Goal: Task Accomplishment & Management: Complete application form

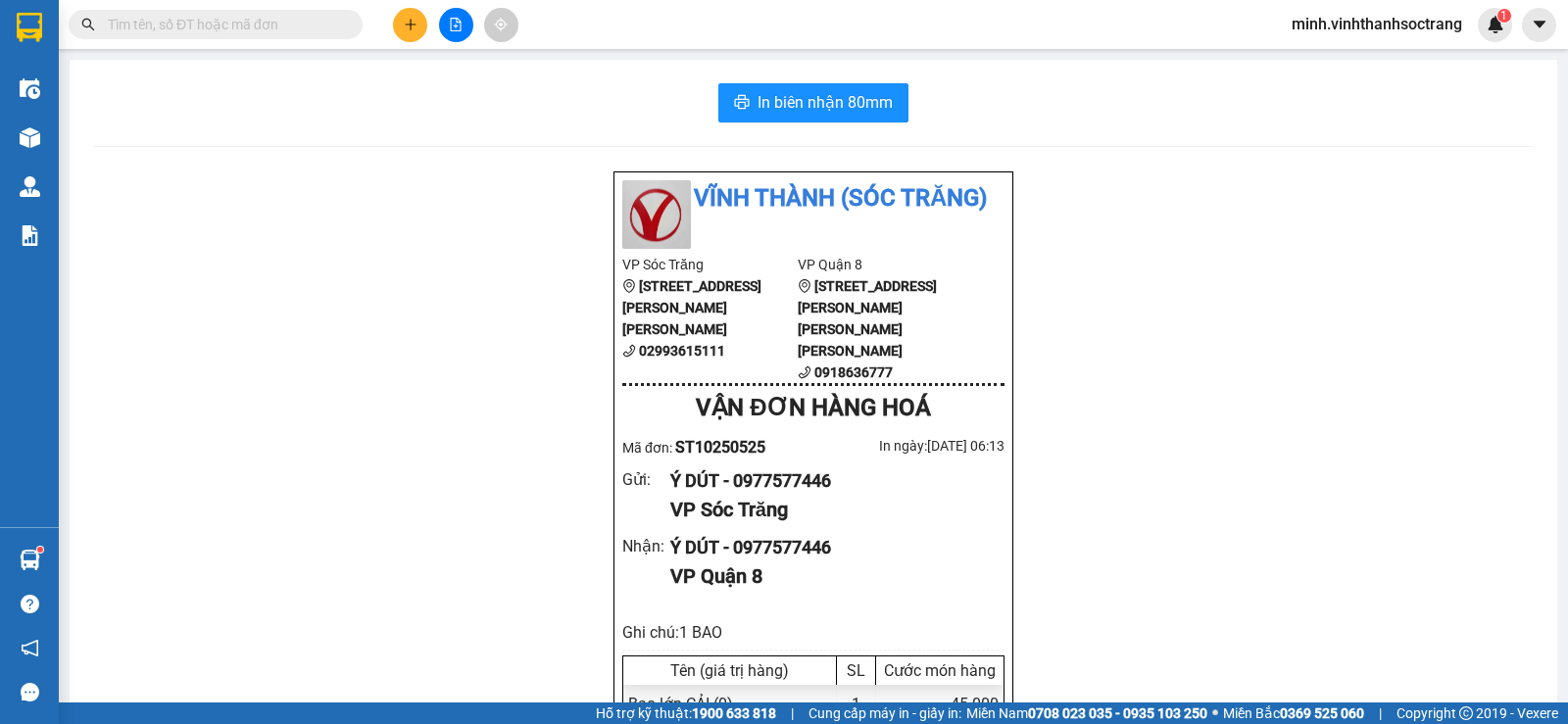
scroll to position [613, 0]
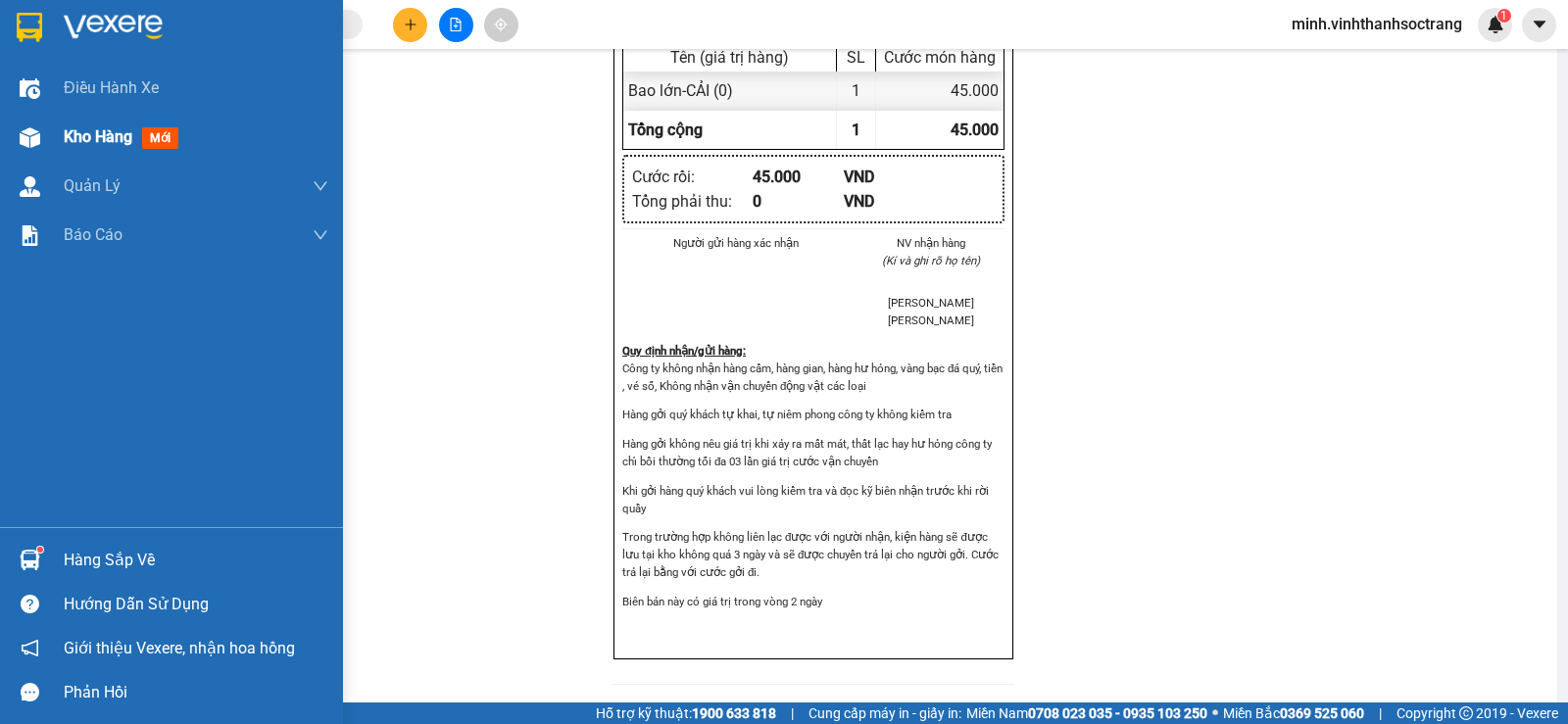
click at [98, 138] on span "Kho hàng" at bounding box center [98, 136] width 69 height 19
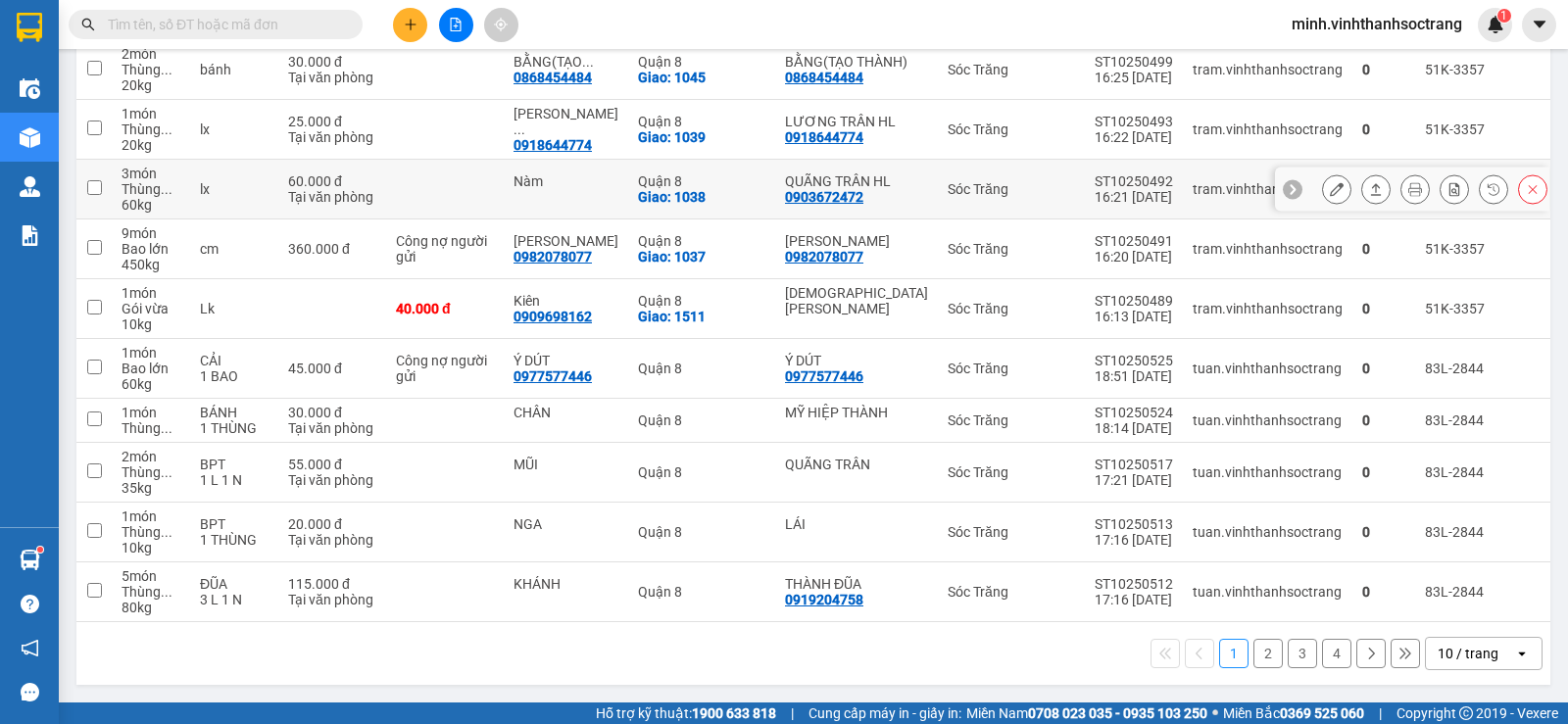
scroll to position [312, 0]
click at [1253, 658] on button "2" at bounding box center [1268, 653] width 30 height 30
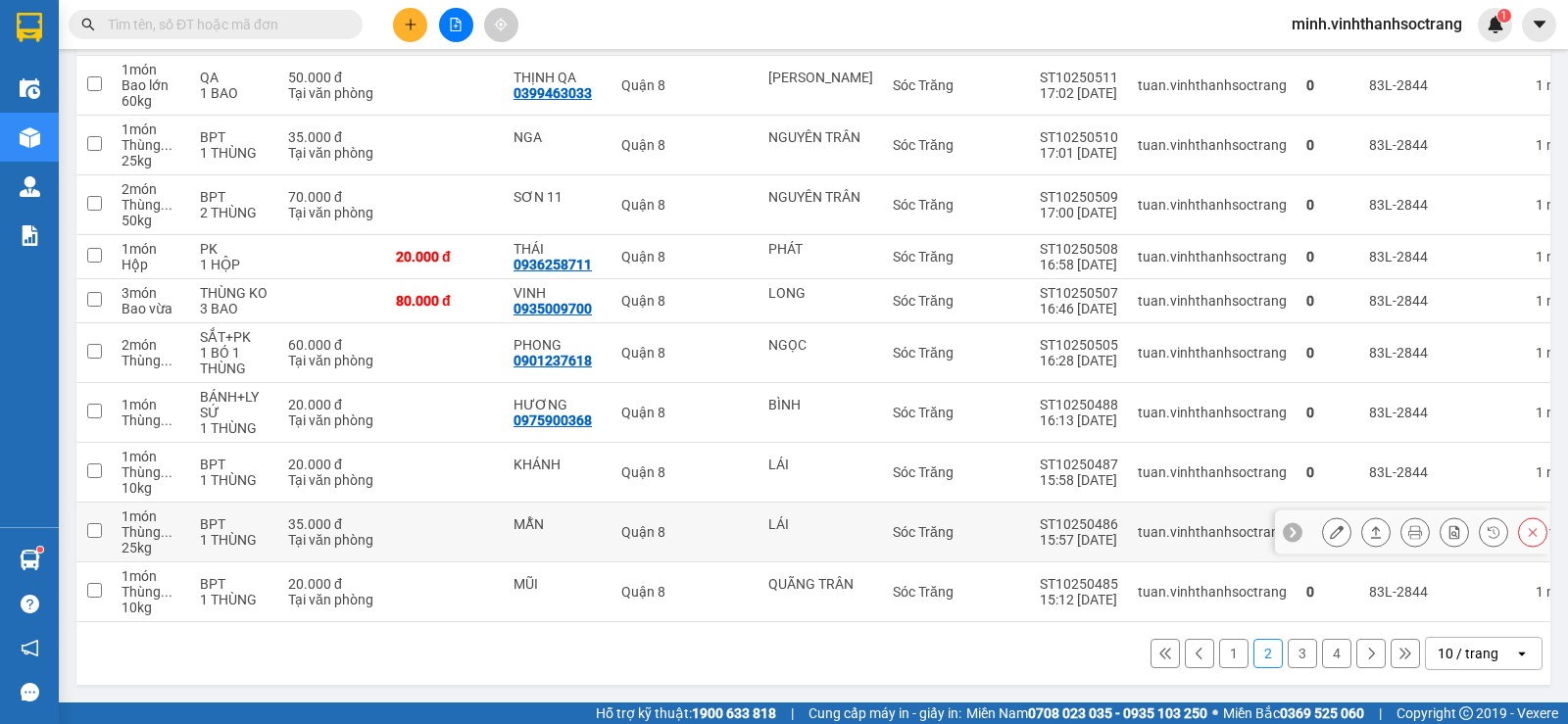
scroll to position [280, 0]
click at [1288, 652] on button "3" at bounding box center [1303, 653] width 30 height 30
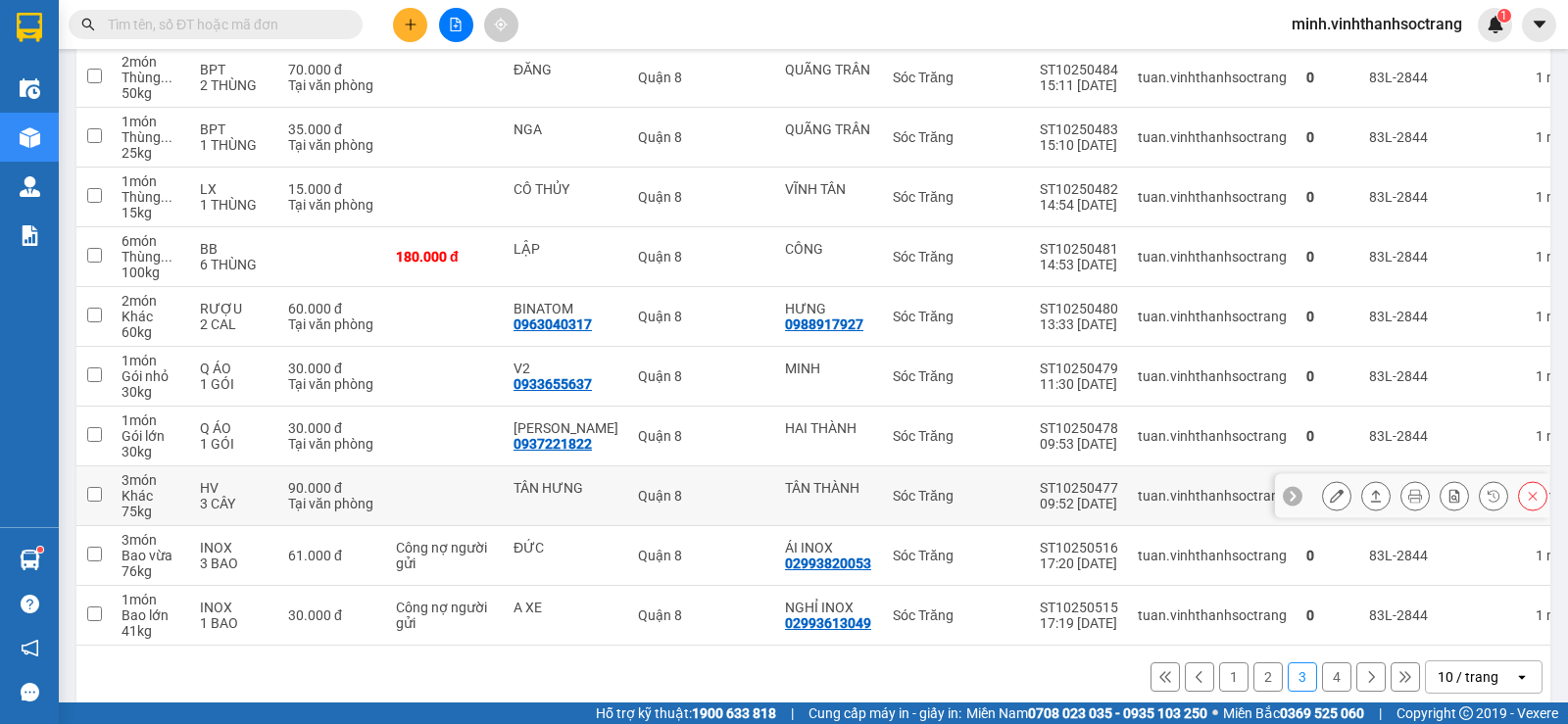
scroll to position [312, 0]
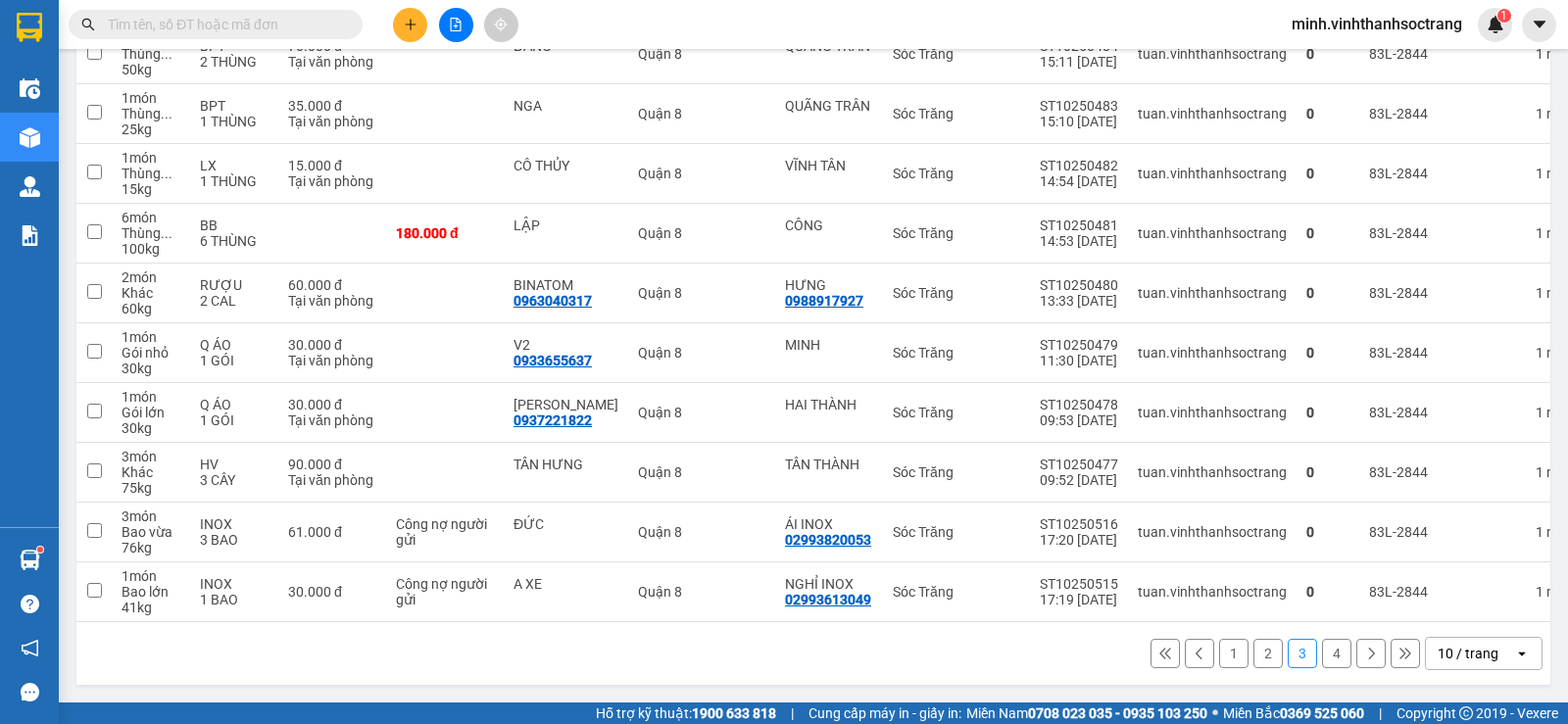
click at [1322, 660] on button "4" at bounding box center [1337, 653] width 30 height 30
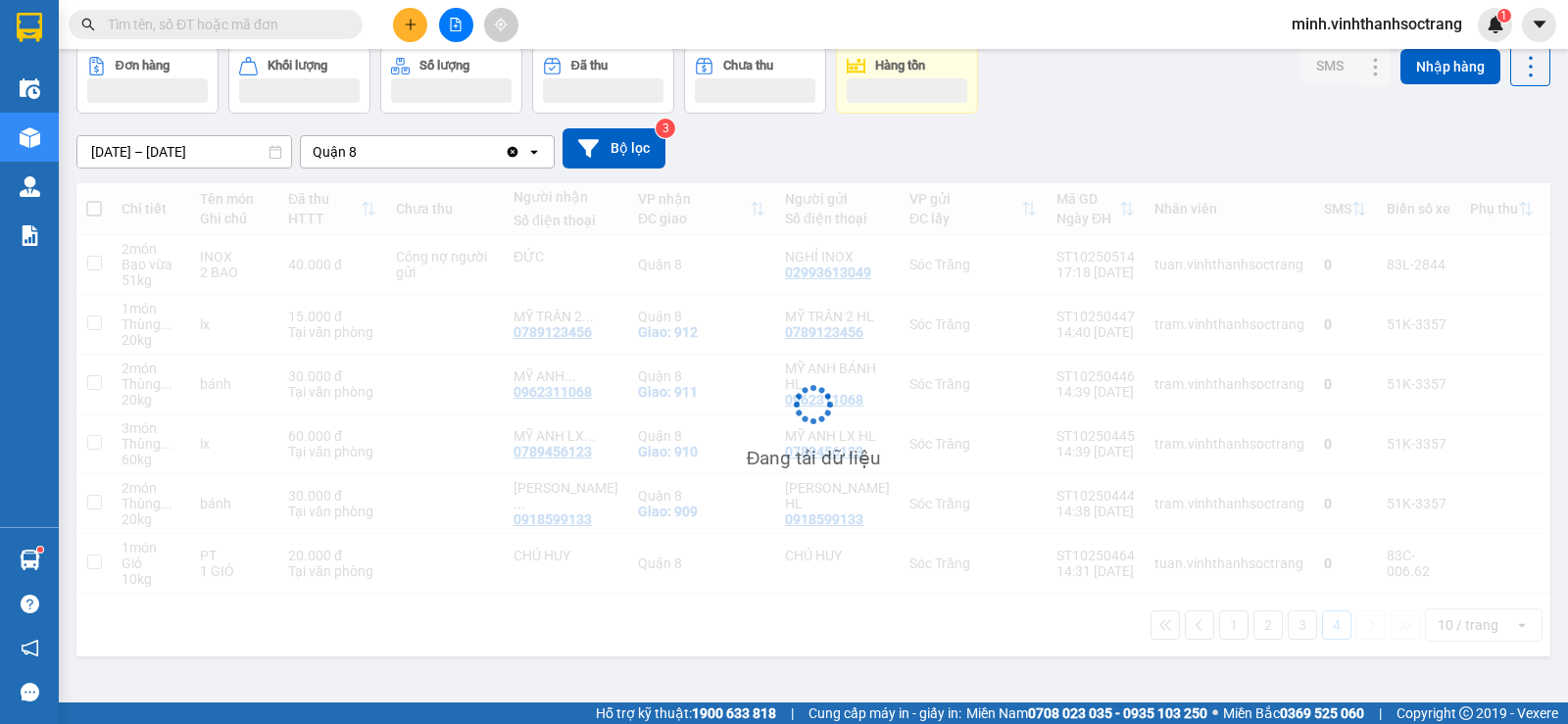
scroll to position [91, 0]
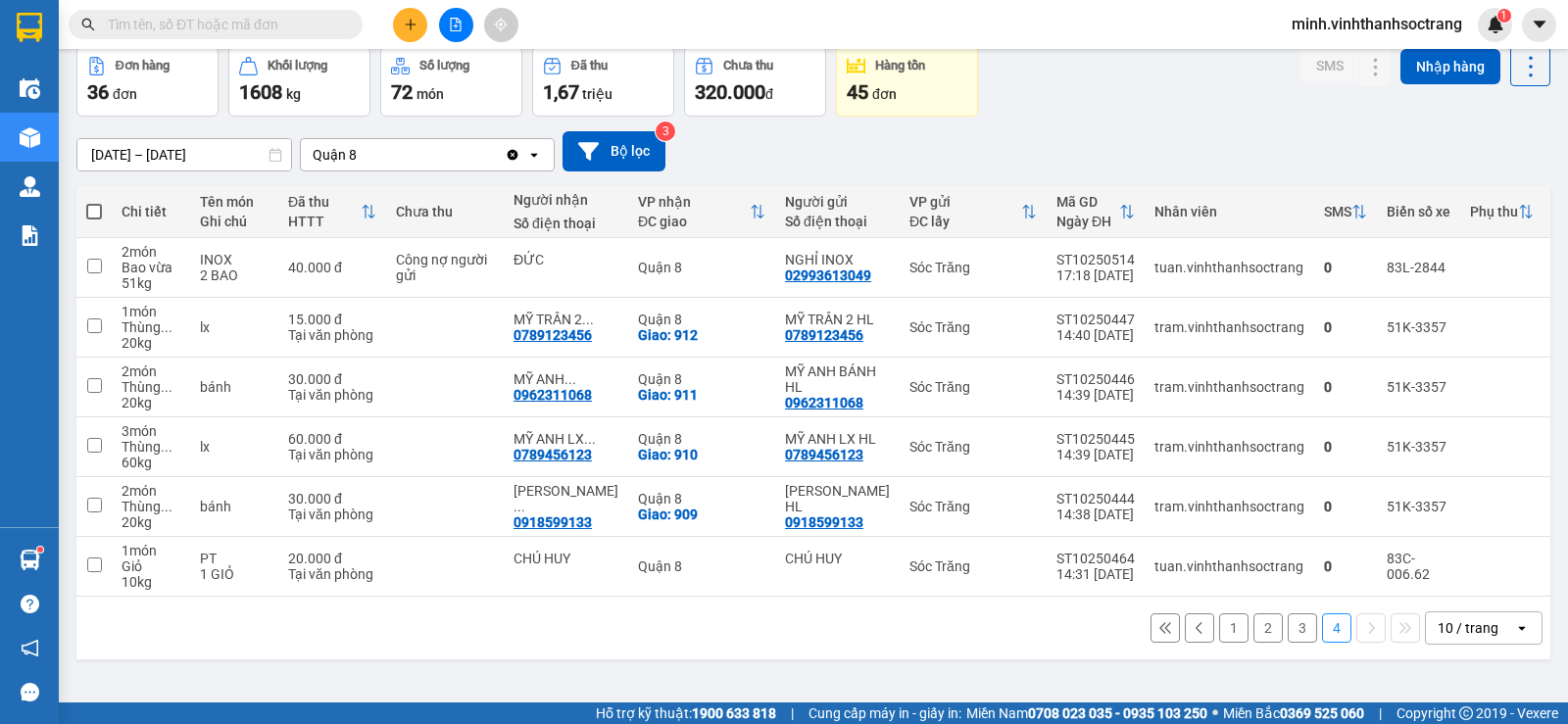
click at [1288, 642] on button "3" at bounding box center [1303, 628] width 30 height 30
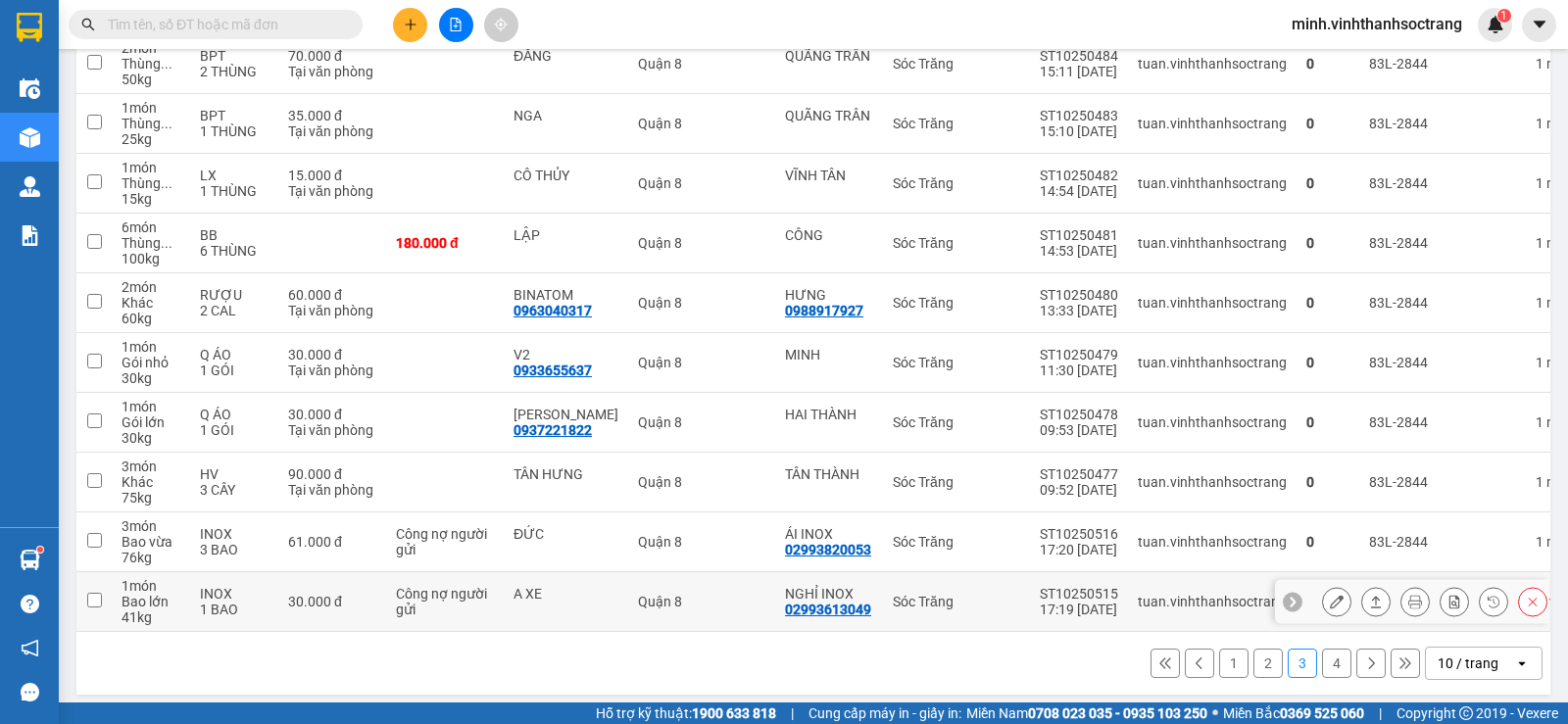
scroll to position [312, 0]
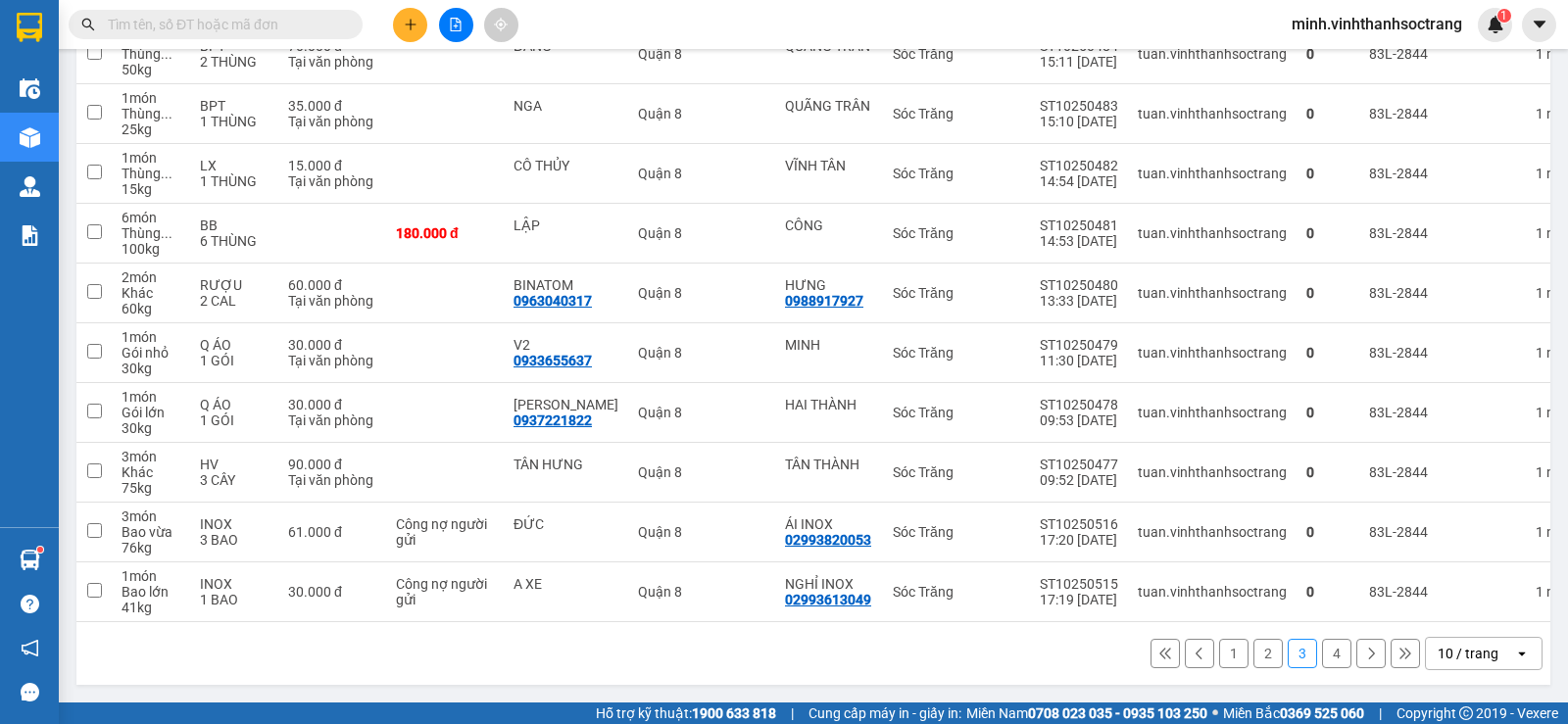
click at [1263, 656] on button "2" at bounding box center [1268, 653] width 30 height 30
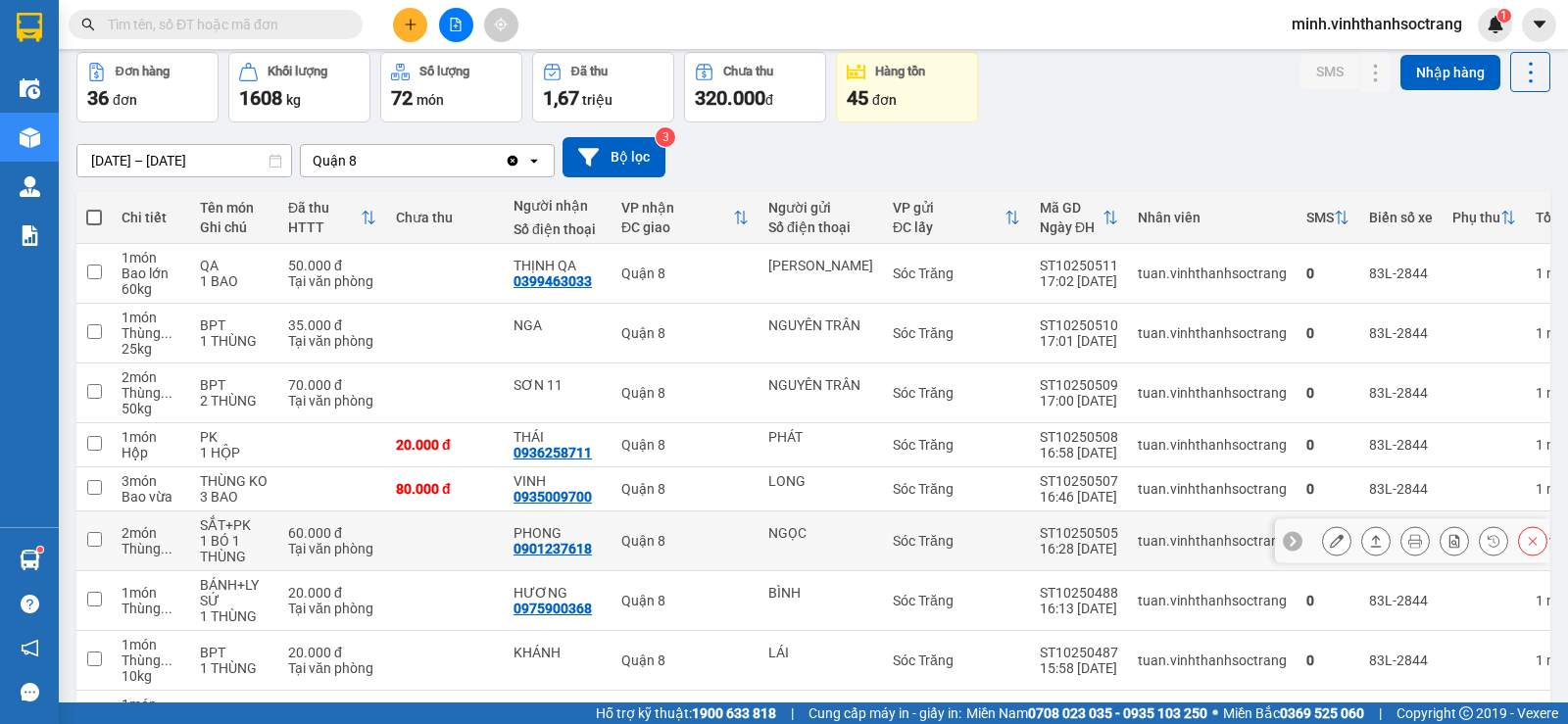
scroll to position [280, 0]
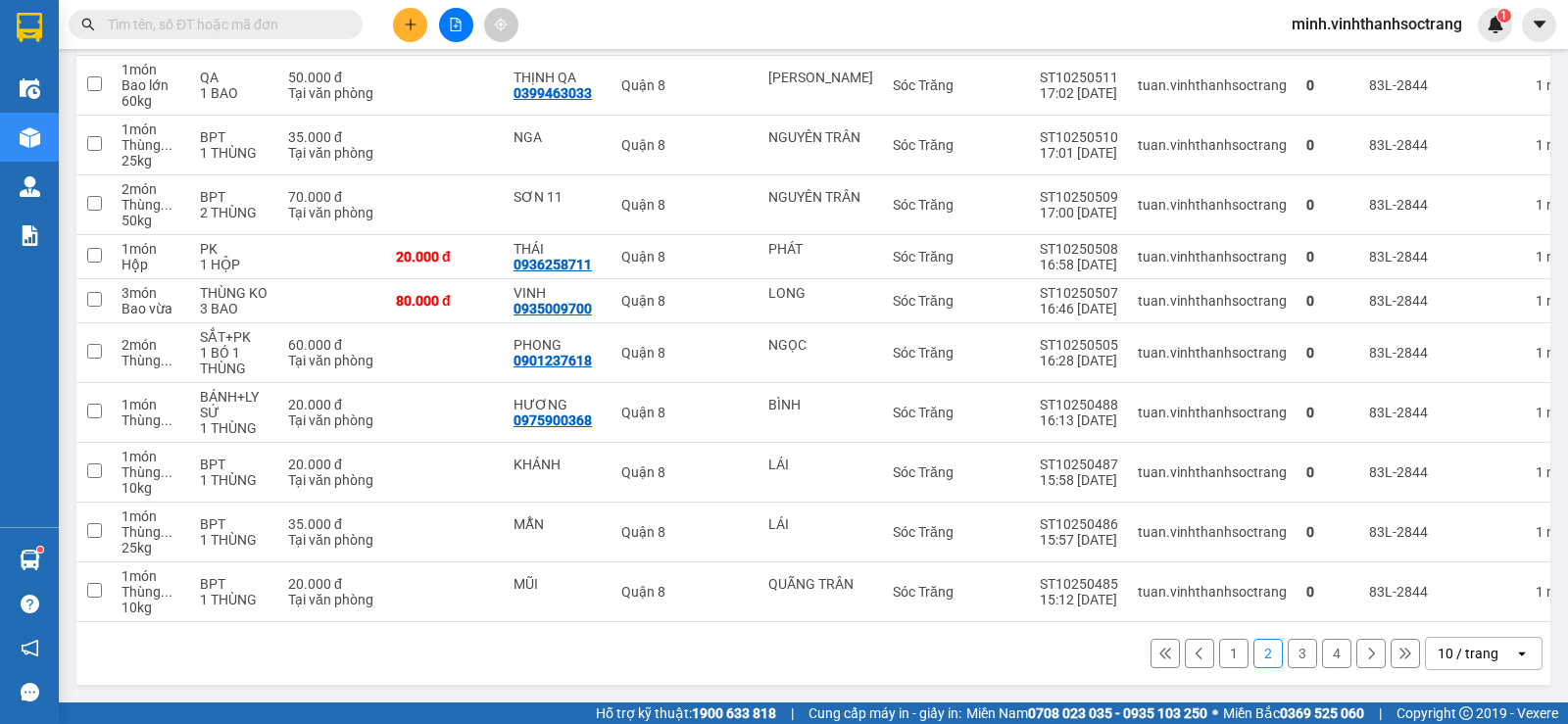
paste input "0983095358"
type input "0983095358"
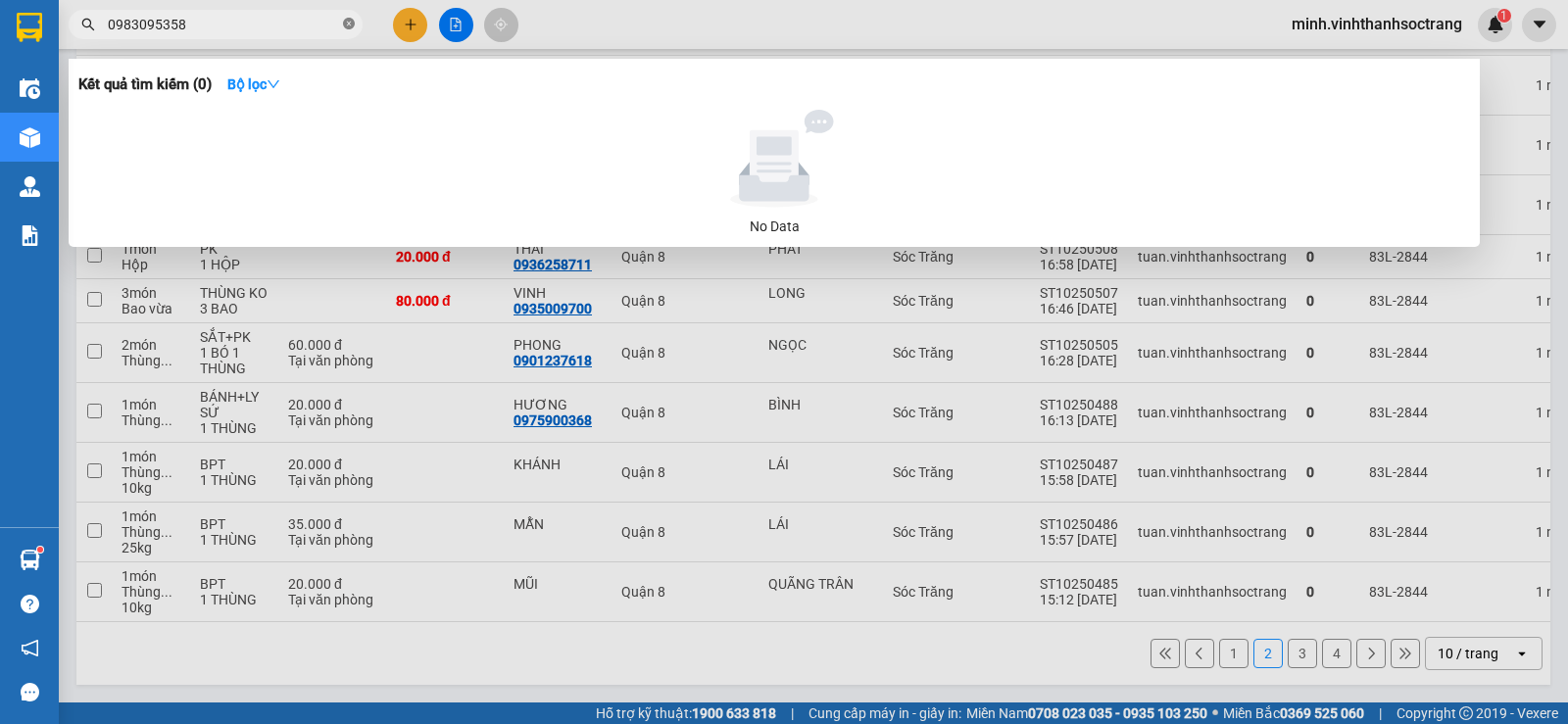
click at [349, 23] on icon "close-circle" at bounding box center [349, 24] width 12 height 12
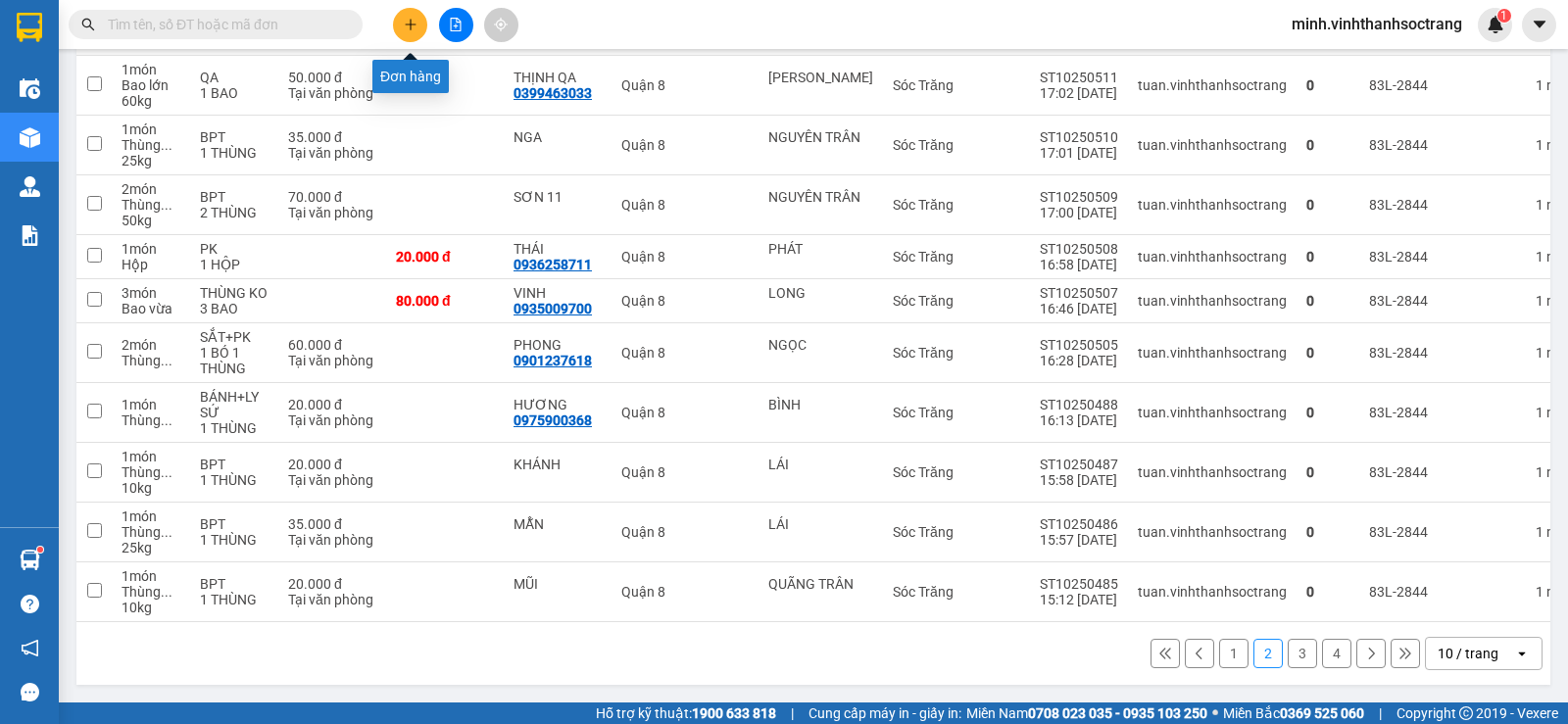
click at [403, 23] on icon "plus" at bounding box center [410, 25] width 14 height 14
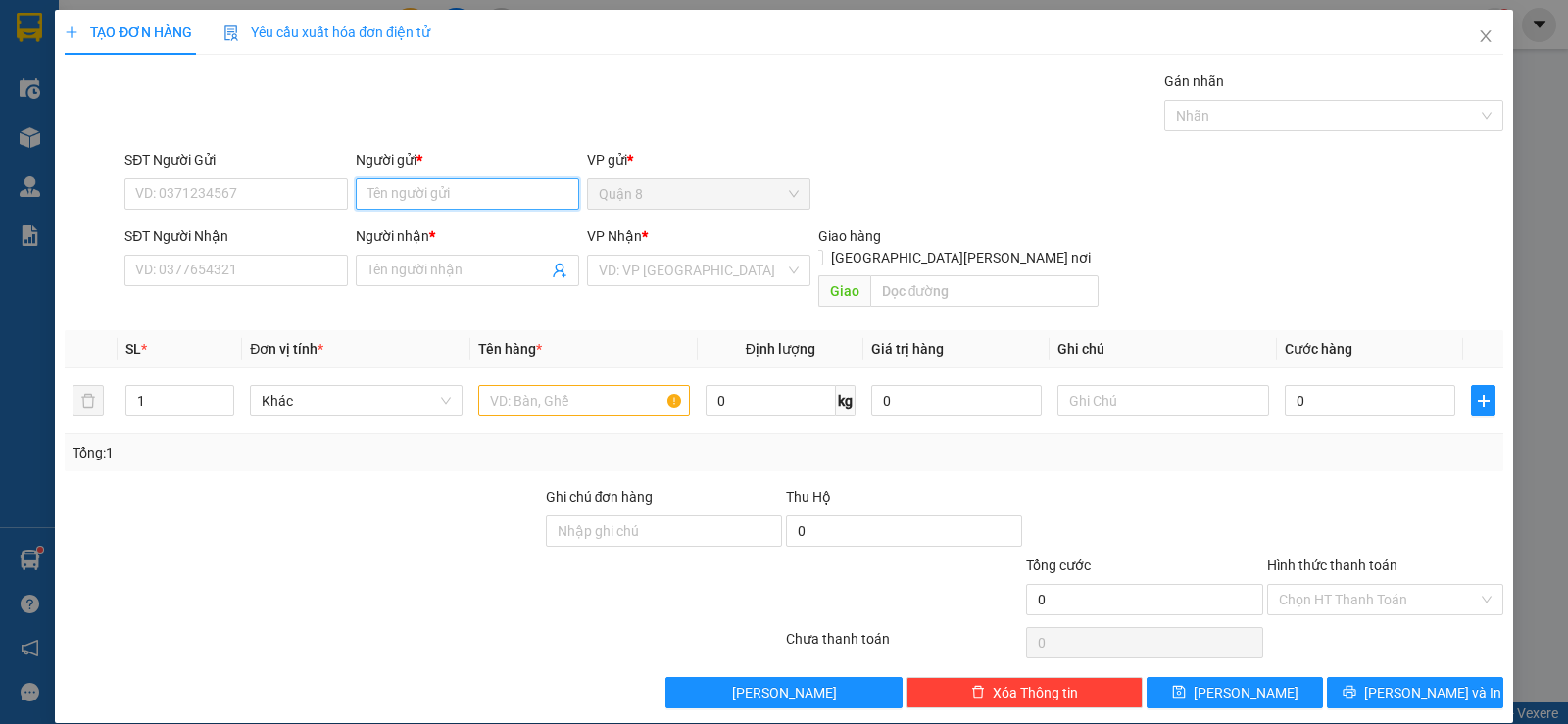
click at [468, 193] on input "Người gửi *" at bounding box center [467, 193] width 223 height 31
type input "o"
type input "OMEGA"
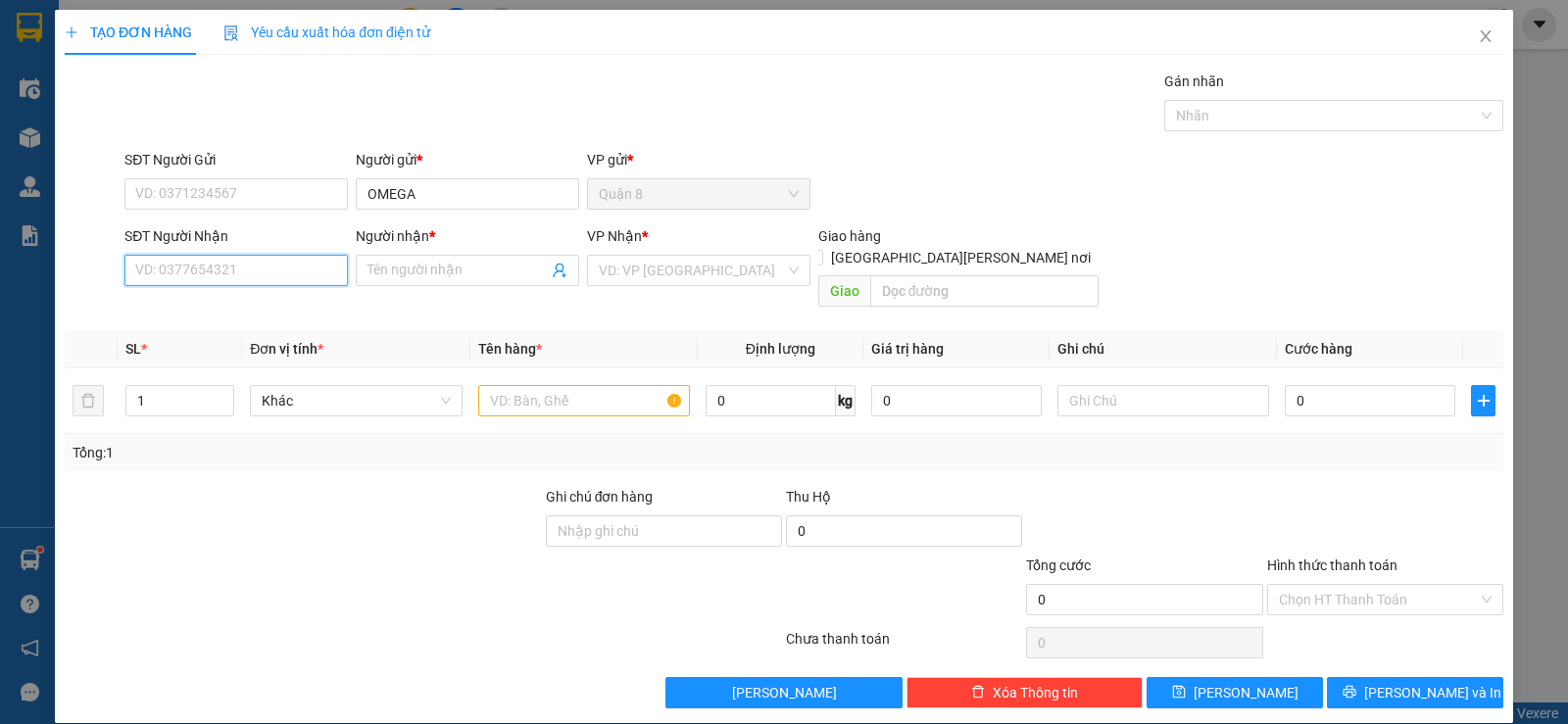
click at [284, 277] on input "SĐT Người Nhận" at bounding box center [236, 270] width 223 height 31
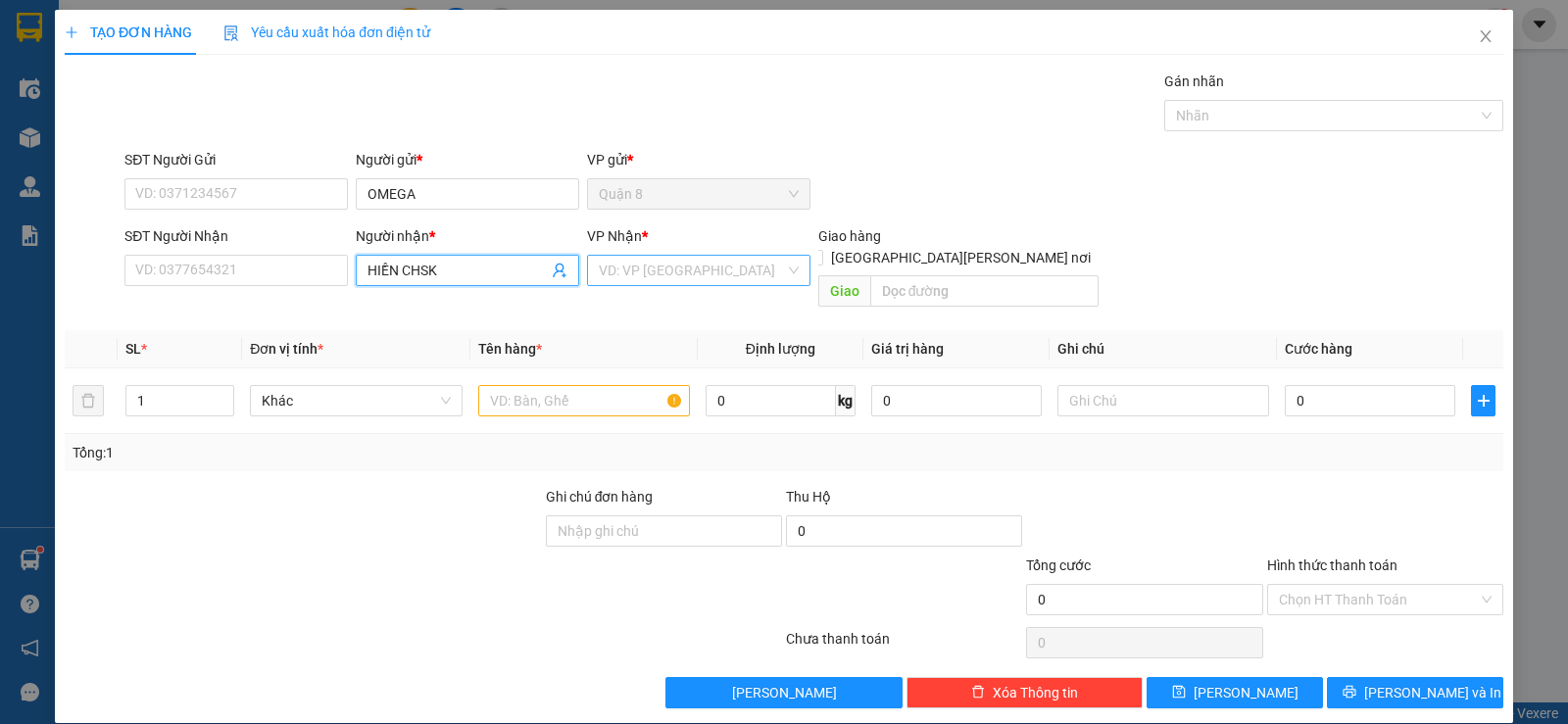
type input "HIỀN CHSK"
click at [628, 271] on input "search" at bounding box center [691, 271] width 186 height 30
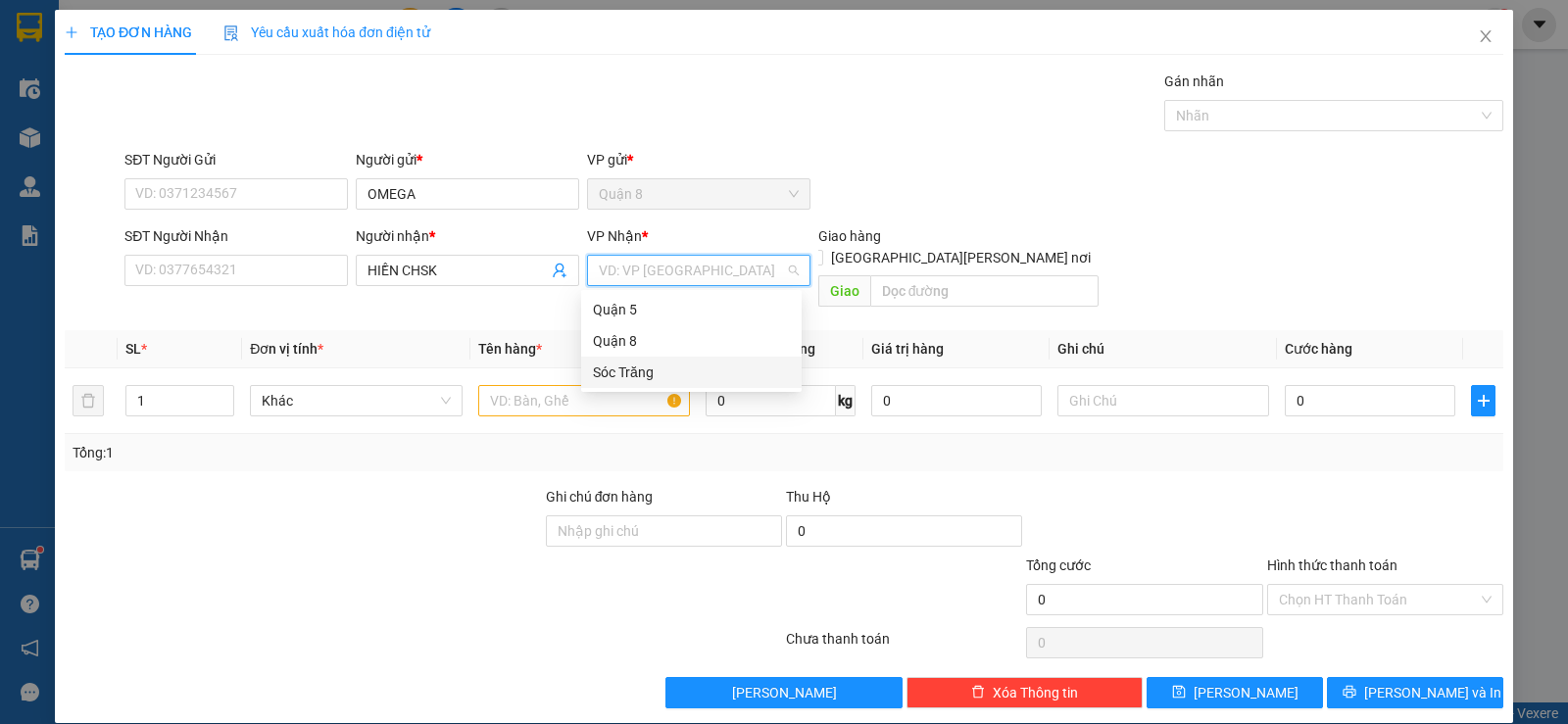
click at [620, 368] on div "Sóc Trăng" at bounding box center [691, 372] width 197 height 22
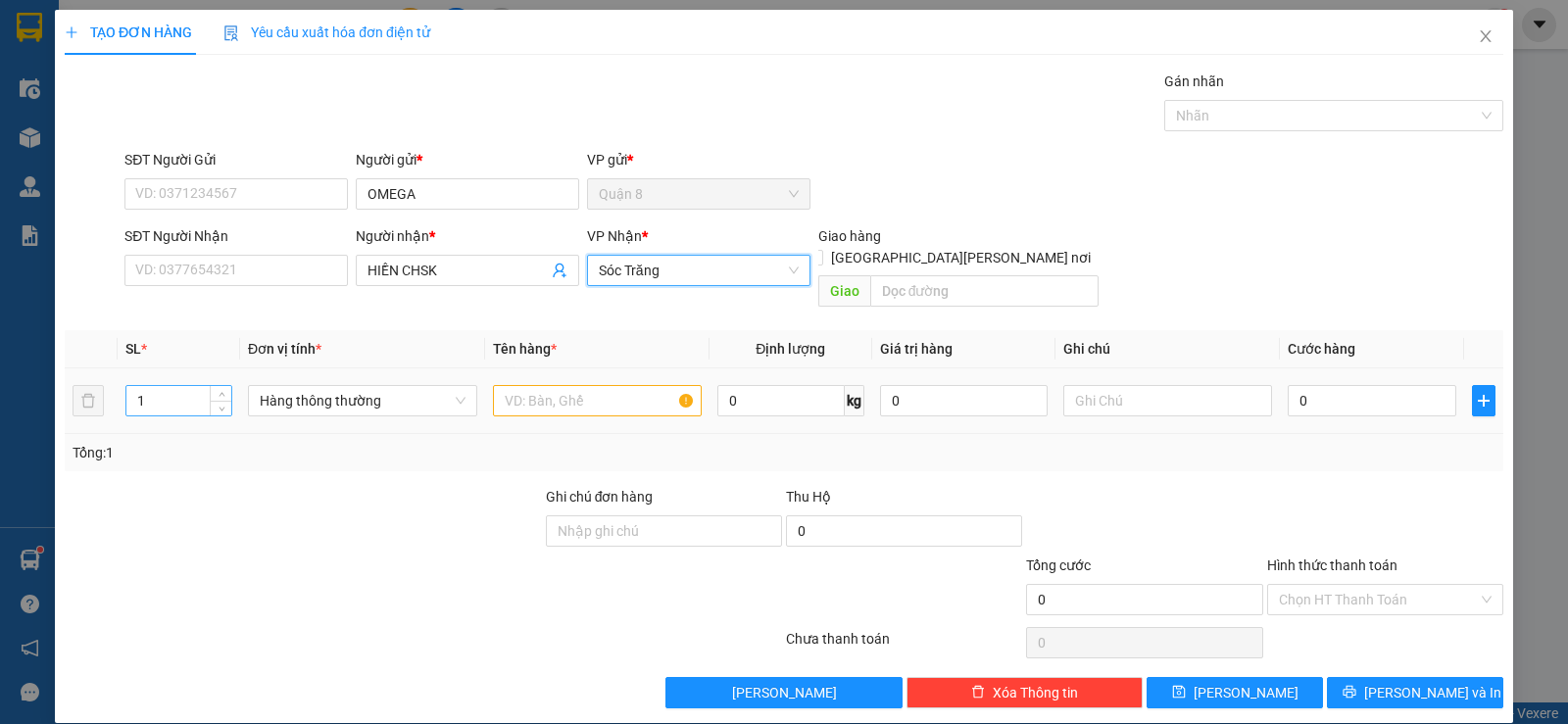
click at [194, 386] on input "1" at bounding box center [178, 401] width 105 height 30
type input "11"
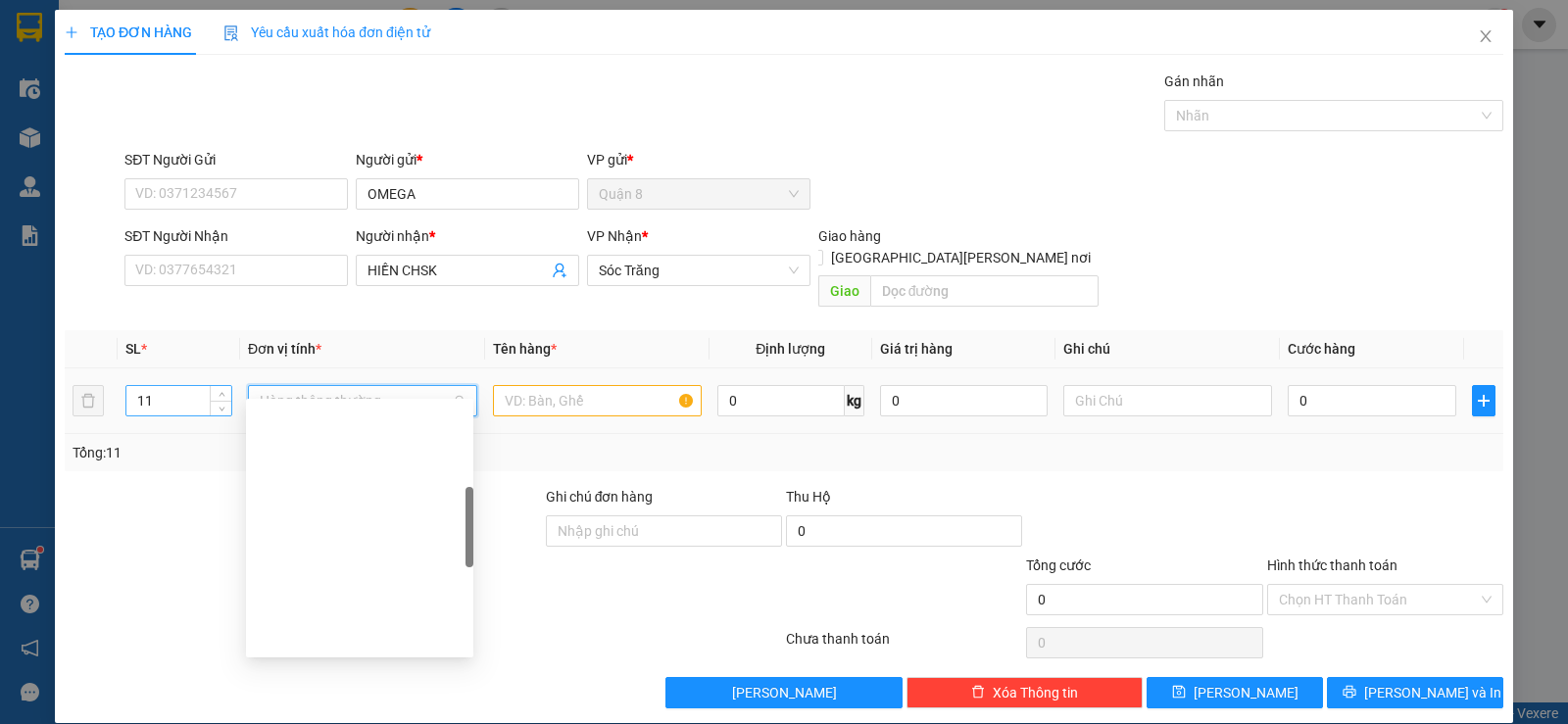
scroll to position [314, 0]
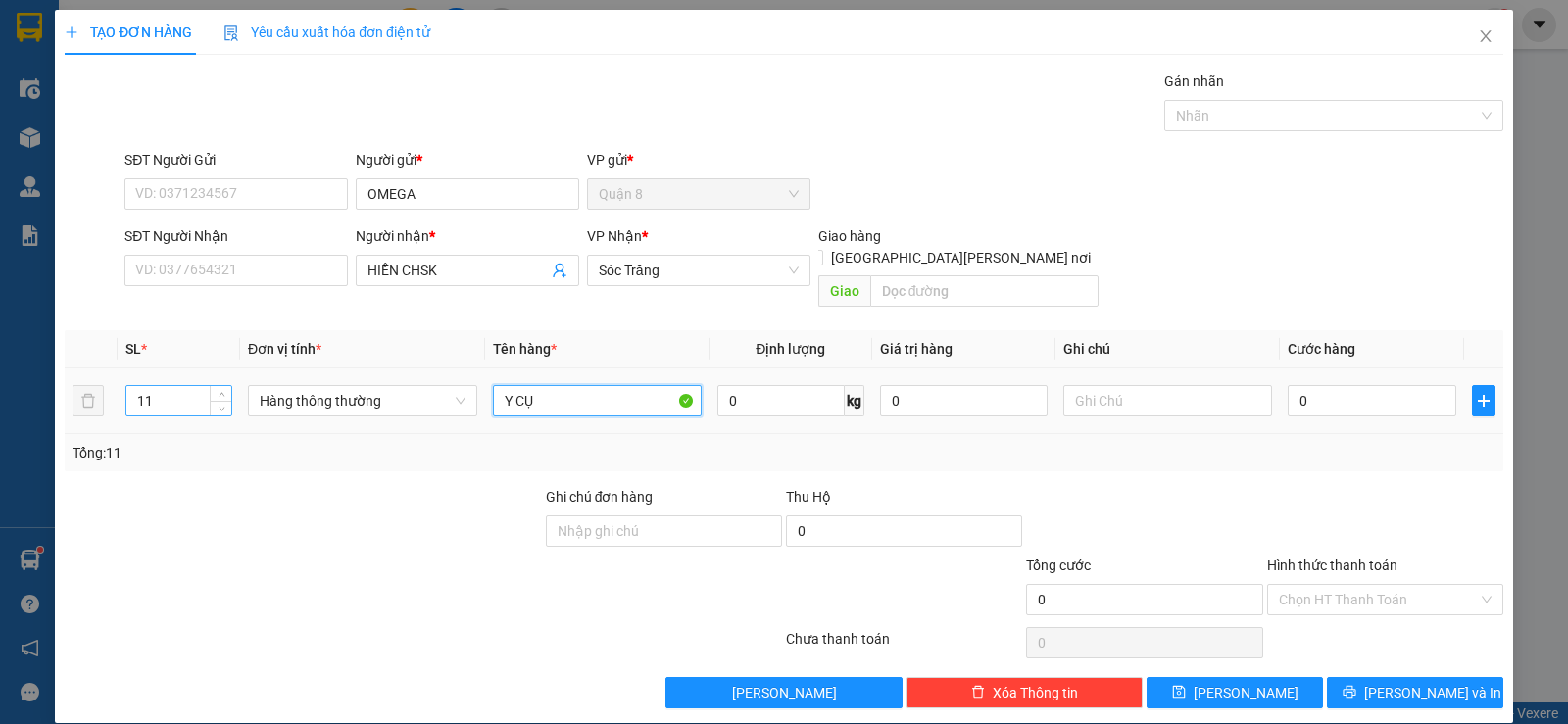
type input "Y CỤ"
type input "100"
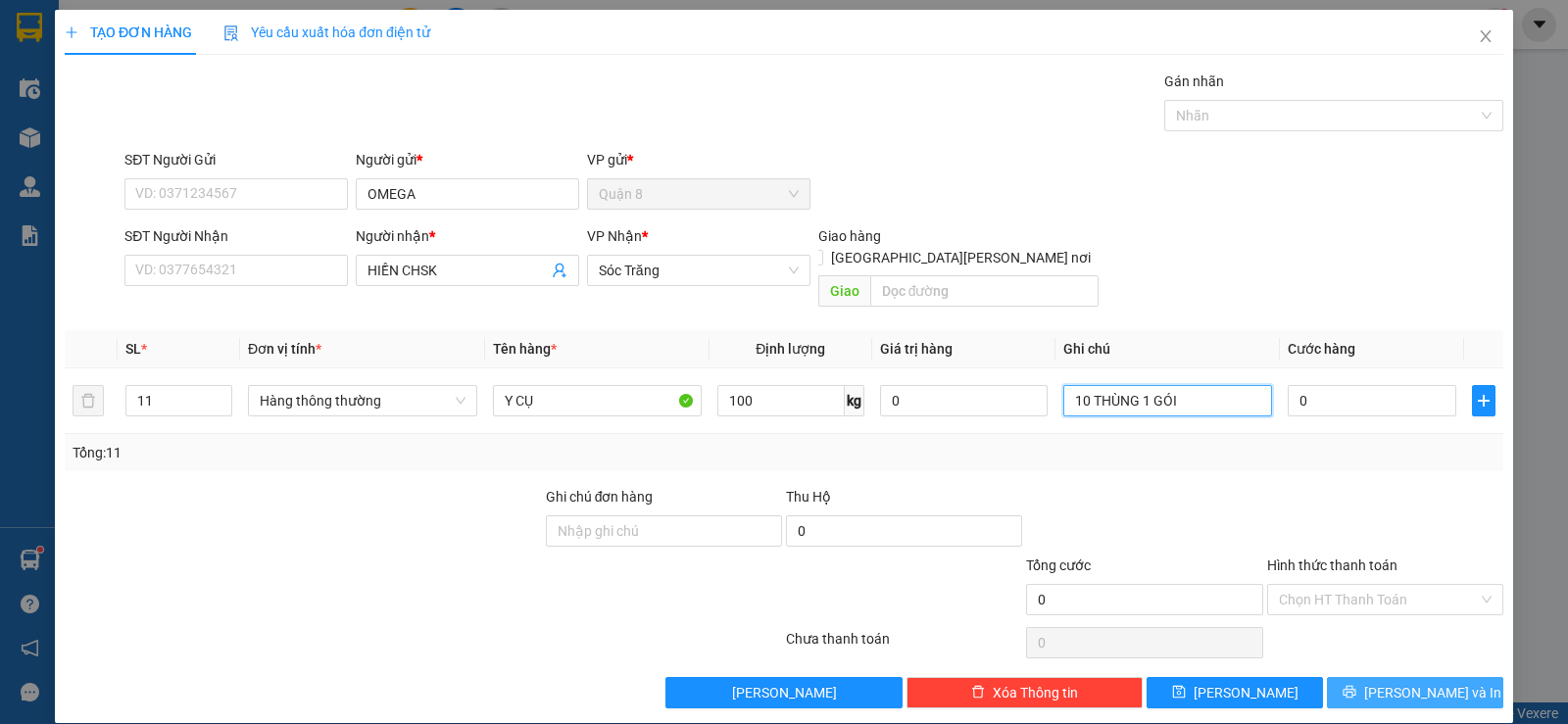
type input "10 THÙNG 1 GÓI"
click at [1352, 677] on button "[PERSON_NAME] và In" at bounding box center [1415, 692] width 176 height 31
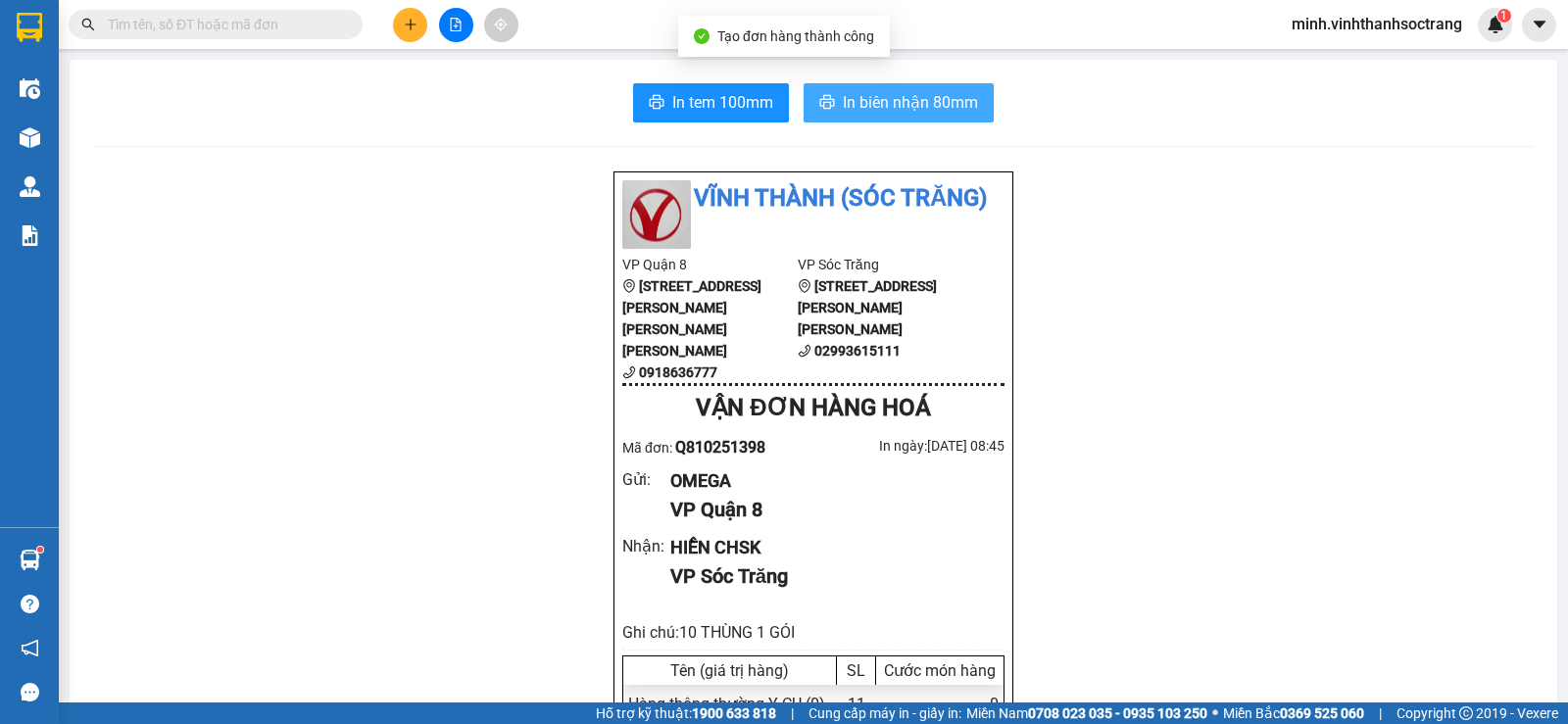
click at [897, 95] on span "In biên nhận 80mm" at bounding box center [911, 103] width 135 height 25
